Goal: Find specific page/section

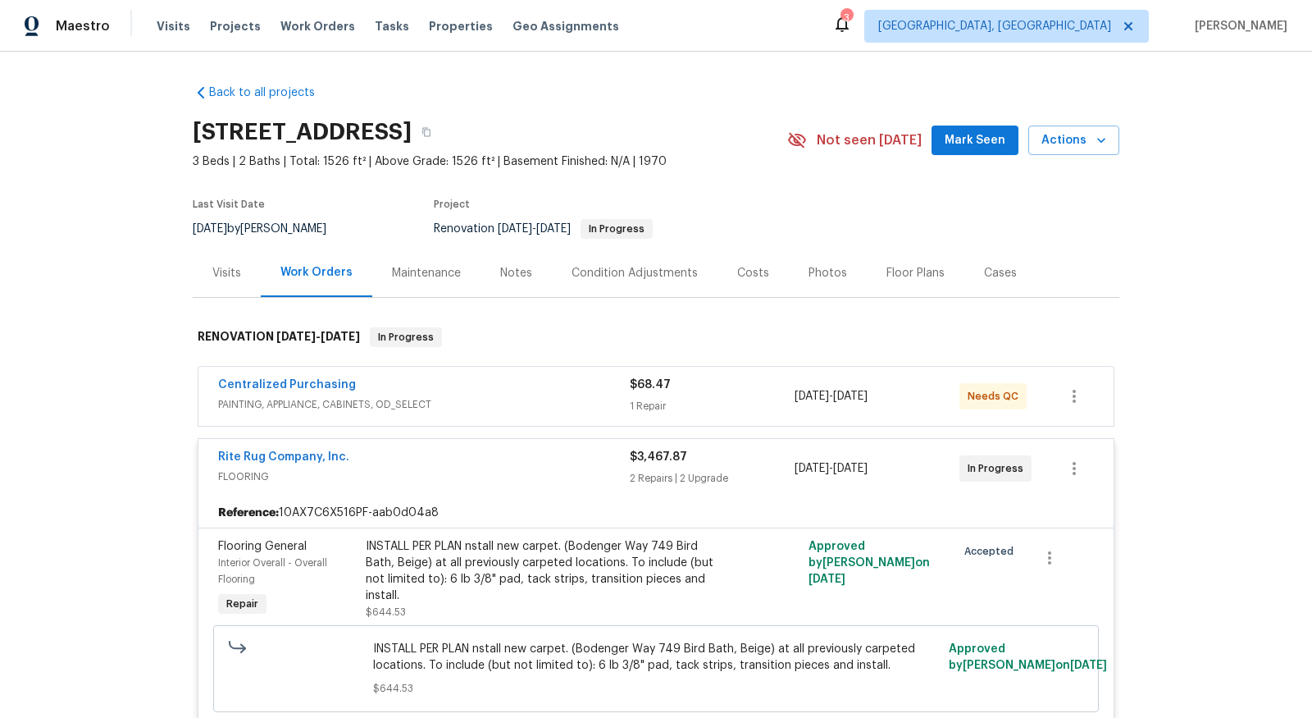
scroll to position [1177, 0]
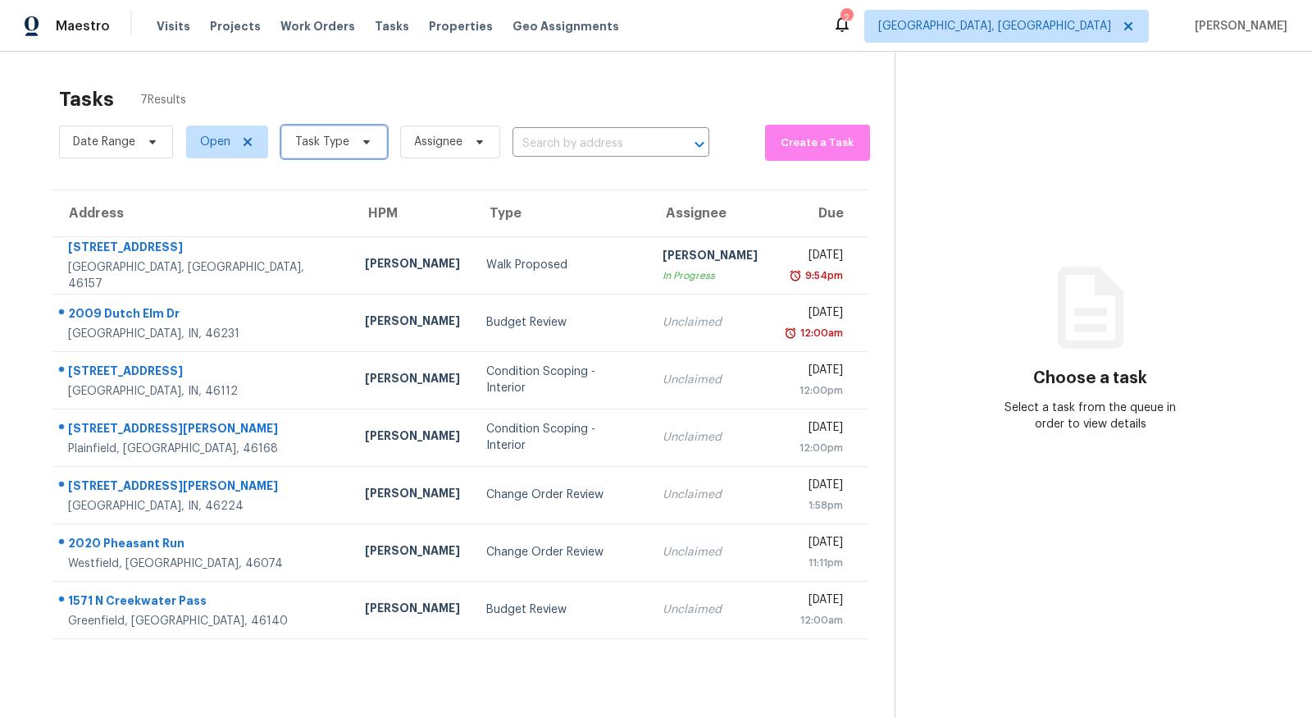
click at [372, 146] on span "Task Type" at bounding box center [334, 141] width 106 height 33
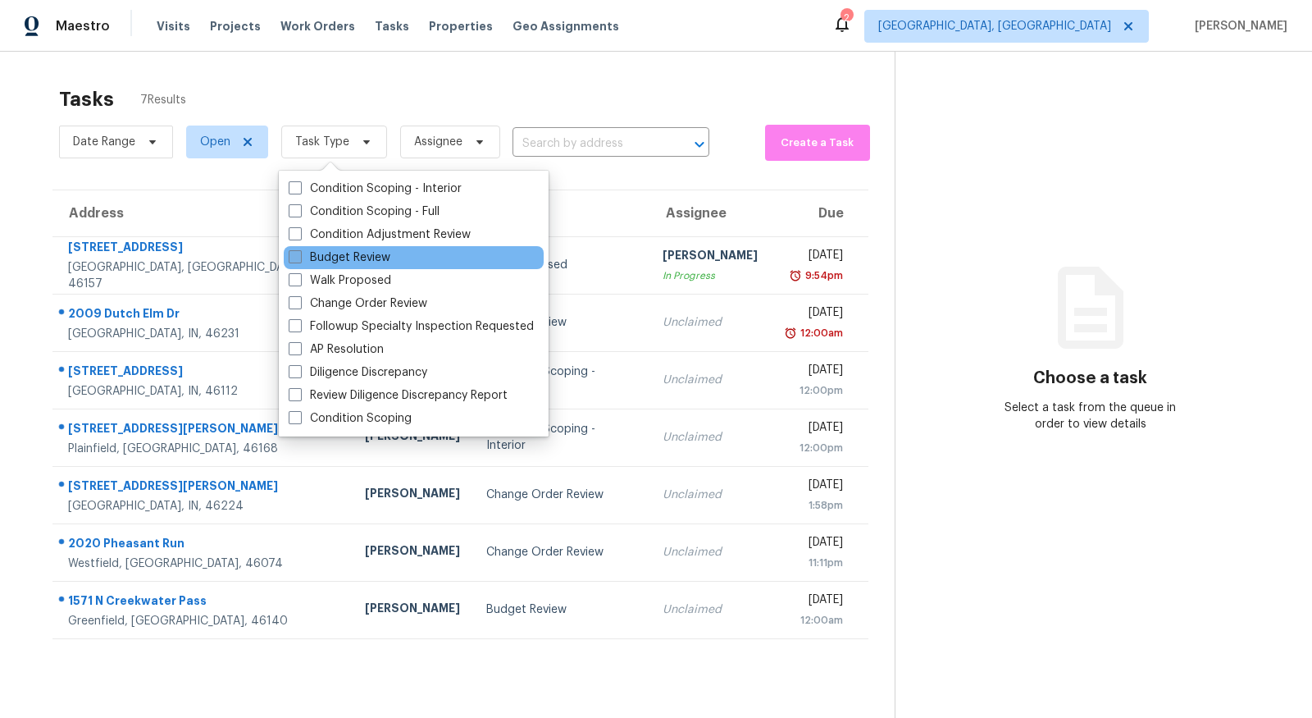
click at [368, 253] on label "Budget Review" at bounding box center [340, 257] width 102 height 16
click at [299, 253] on input "Budget Review" at bounding box center [294, 254] width 11 height 11
checkbox input "true"
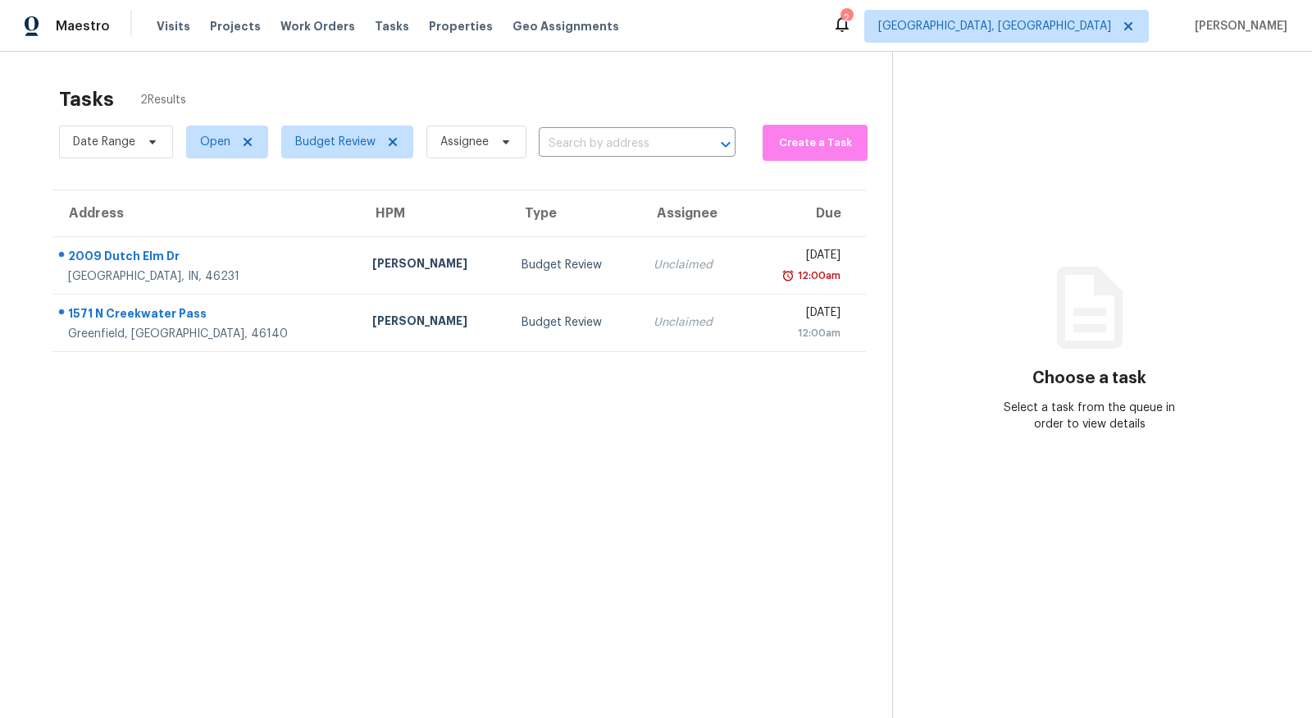
click at [171, 420] on section "Tasks 2 Results Date Range Open Budget Review Assignee ​ Create a Task Address …" at bounding box center [459, 423] width 866 height 691
